Goal: Find specific page/section: Find specific page/section

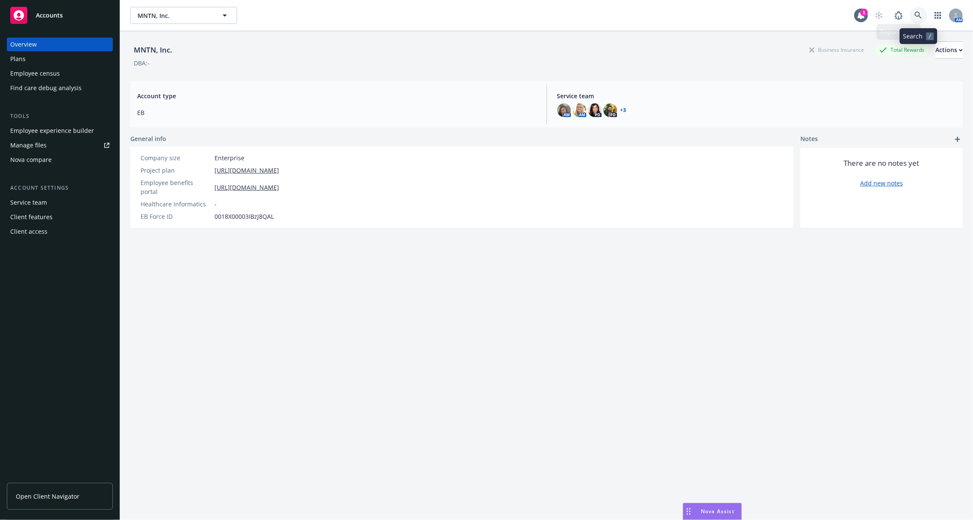
click at [917, 11] on link at bounding box center [918, 15] width 17 height 17
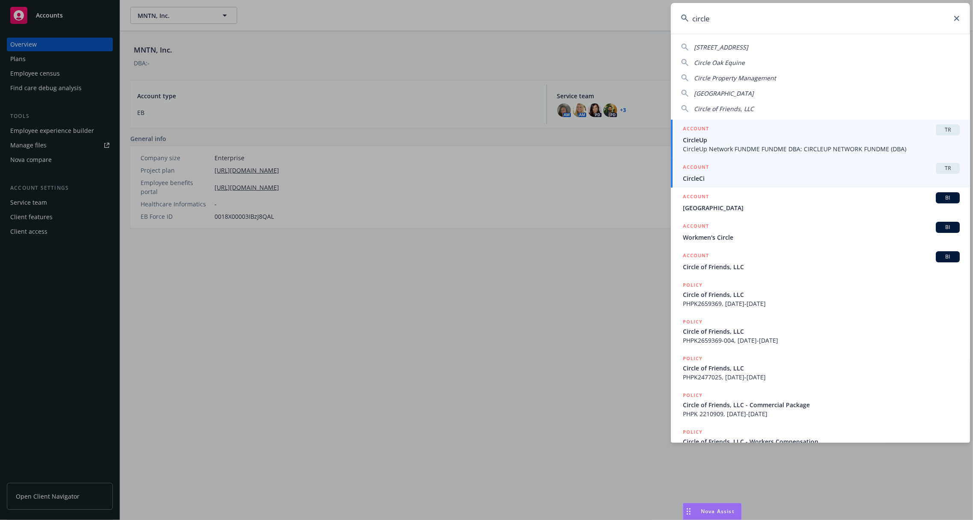
type input "circle"
click at [881, 171] on div "ACCOUNT TR" at bounding box center [821, 168] width 277 height 11
